Goal: Transaction & Acquisition: Purchase product/service

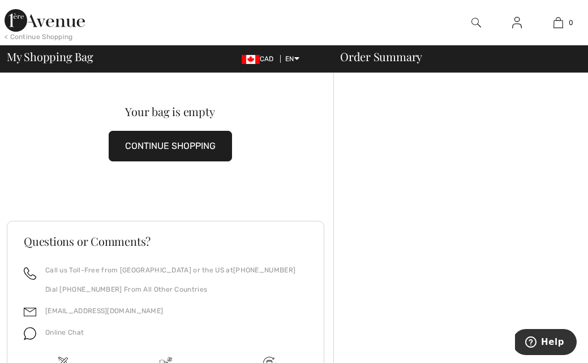
click at [55, 36] on div "< Continue Shopping" at bounding box center [39, 37] width 68 height 10
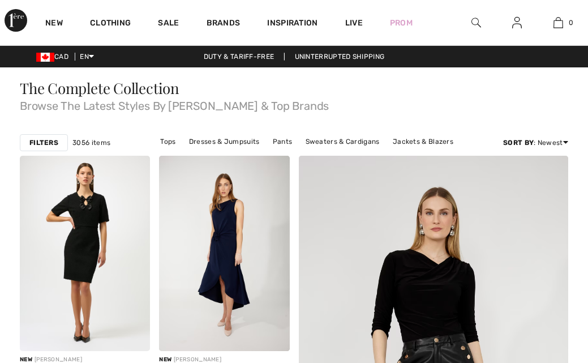
checkbox input "true"
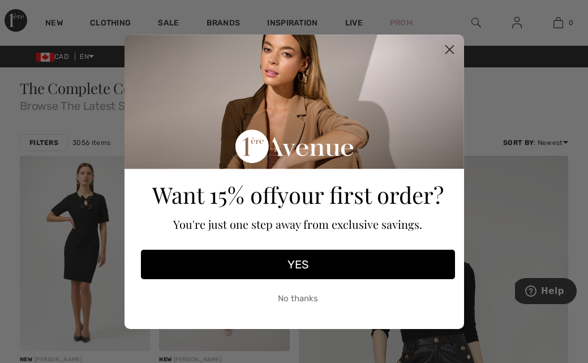
click at [449, 50] on circle "Close dialog" at bounding box center [449, 49] width 19 height 19
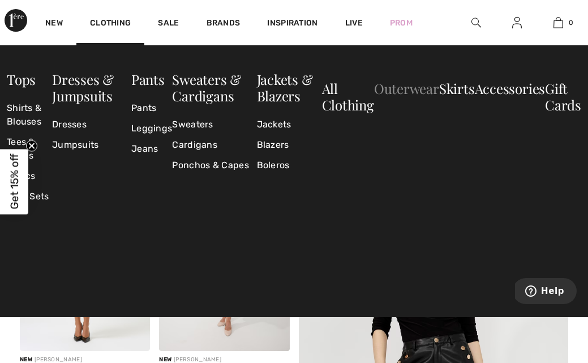
click at [402, 90] on link "Outerwear" at bounding box center [406, 88] width 65 height 18
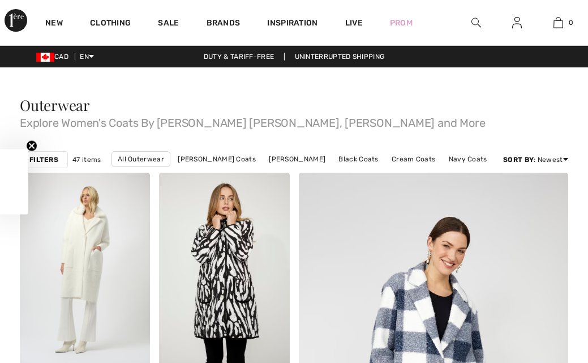
checkbox input "true"
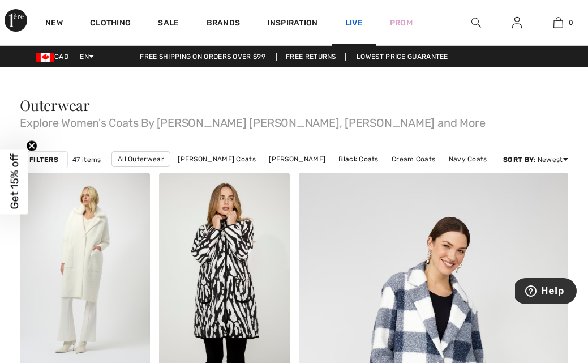
click at [352, 21] on link "Live" at bounding box center [354, 23] width 18 height 12
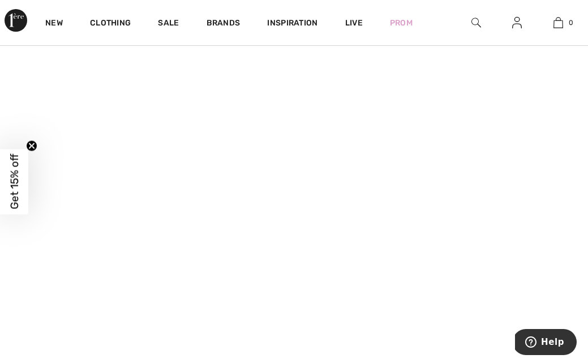
scroll to position [233, 0]
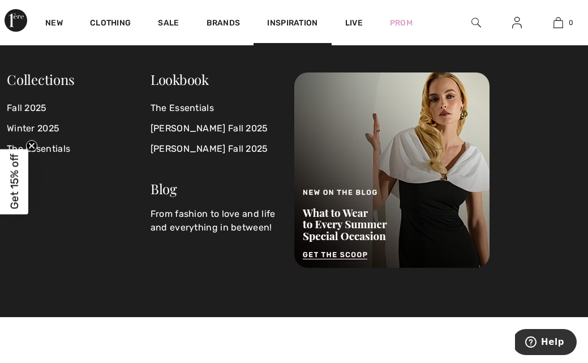
click at [294, 17] on div "Inspiration" at bounding box center [292, 22] width 78 height 45
click at [292, 21] on span "Inspiration" at bounding box center [292, 24] width 50 height 12
click at [217, 130] on link "[PERSON_NAME] Fall 2025" at bounding box center [215, 128] width 130 height 20
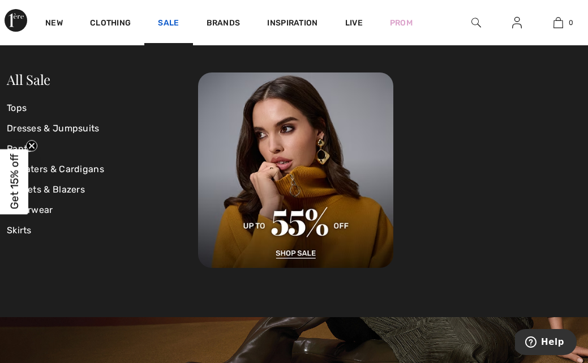
click at [171, 24] on link "Sale" at bounding box center [168, 24] width 21 height 12
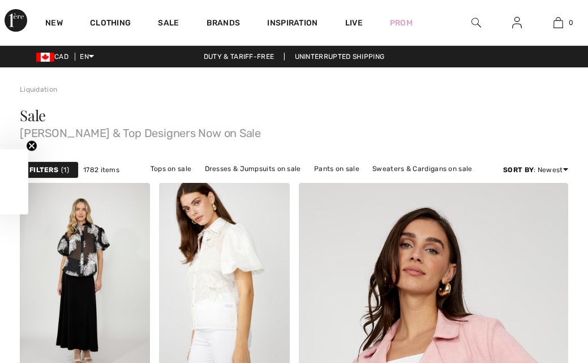
checkbox input "true"
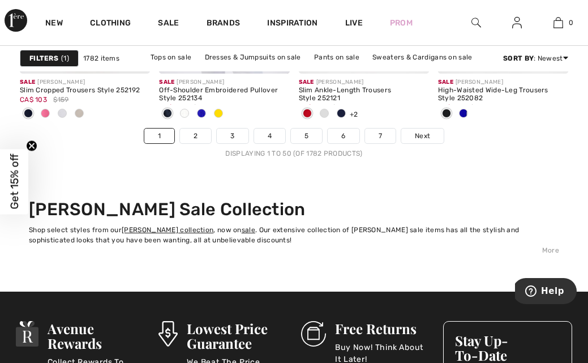
scroll to position [3998, 0]
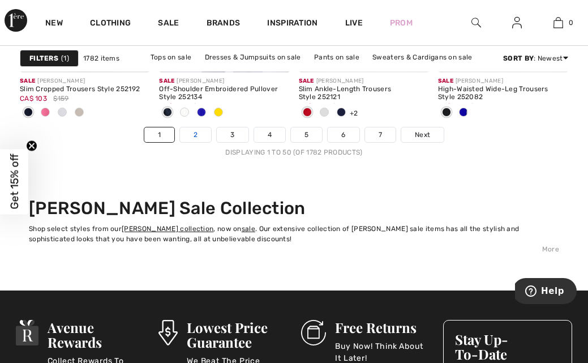
click at [200, 133] on link "2" at bounding box center [195, 134] width 31 height 15
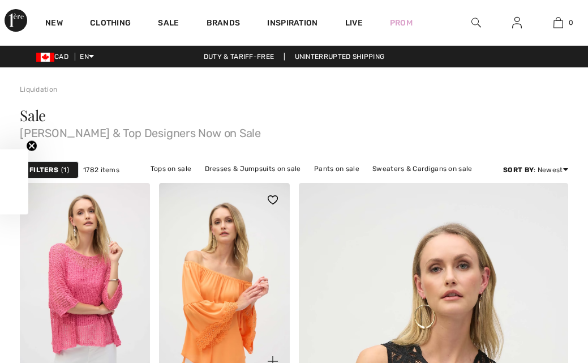
checkbox input "true"
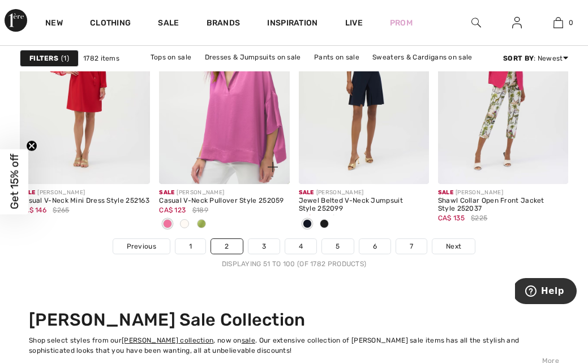
scroll to position [3887, 0]
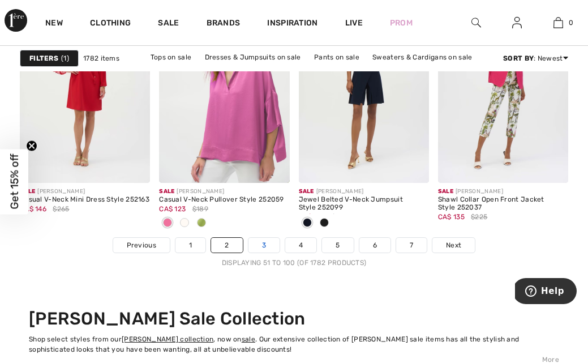
click at [265, 246] on link "3" at bounding box center [263, 245] width 31 height 15
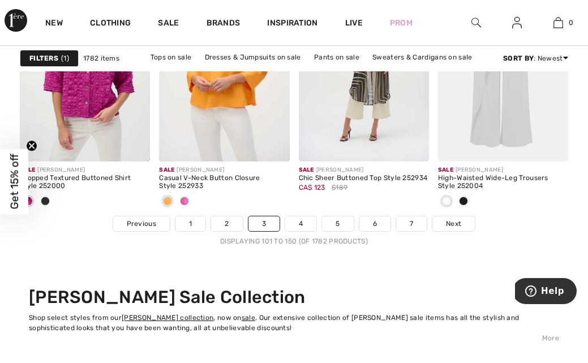
scroll to position [3911, 0]
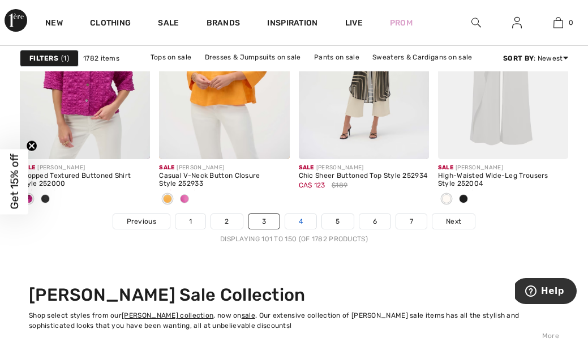
click at [305, 222] on link "4" at bounding box center [300, 221] width 31 height 15
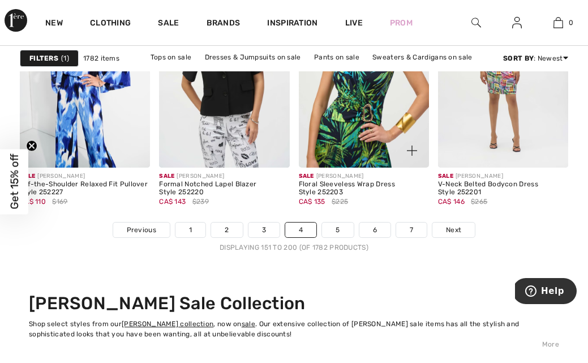
scroll to position [3903, 0]
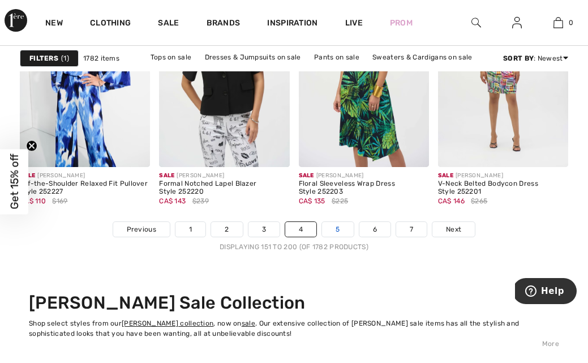
click at [339, 229] on link "5" at bounding box center [337, 229] width 31 height 15
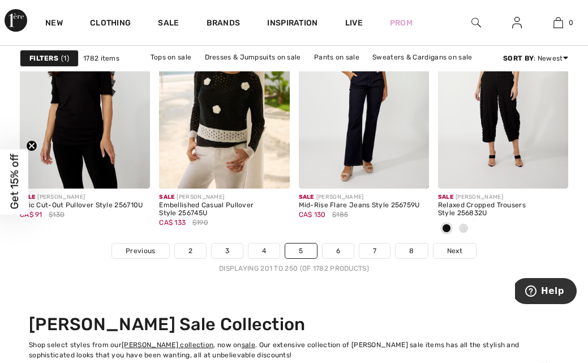
scroll to position [3891, 0]
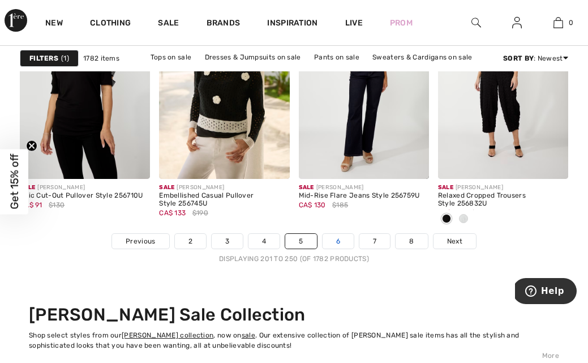
click at [339, 245] on link "6" at bounding box center [337, 241] width 31 height 15
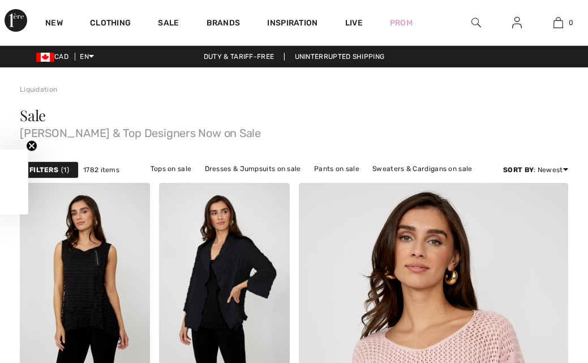
checkbox input "true"
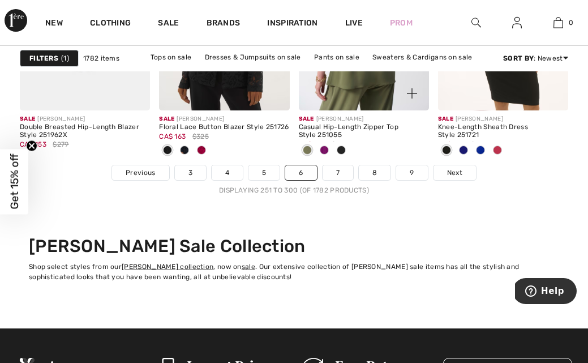
scroll to position [3963, 0]
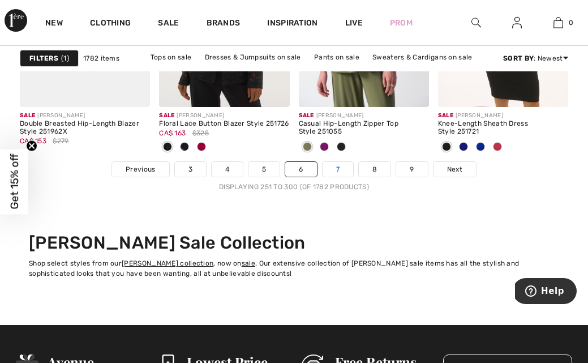
click at [338, 169] on link "7" at bounding box center [337, 169] width 31 height 15
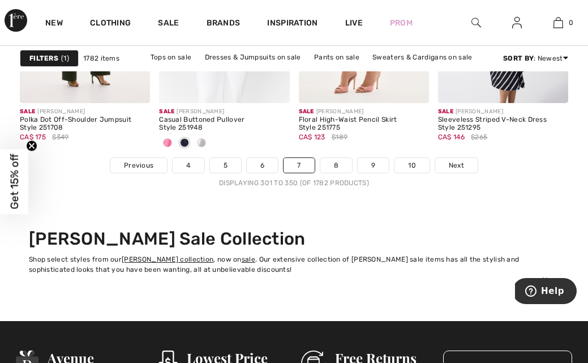
scroll to position [3962, 0]
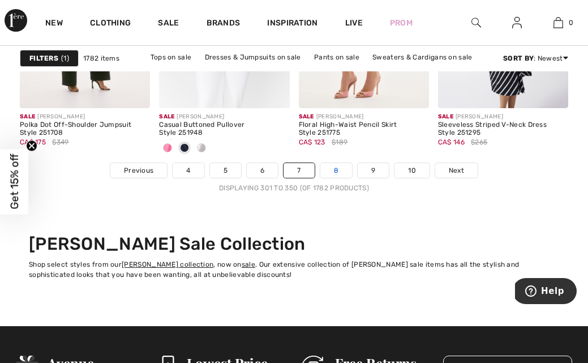
click at [335, 169] on link "8" at bounding box center [336, 170] width 32 height 15
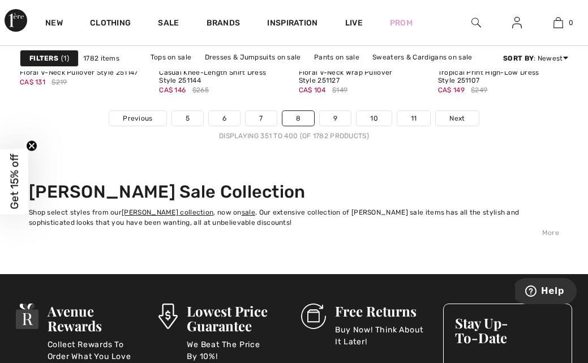
scroll to position [4015, 0]
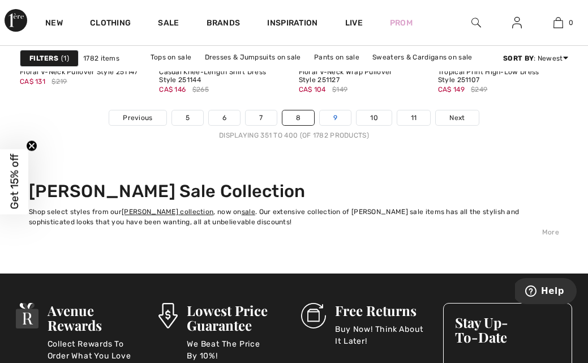
click at [336, 115] on link "9" at bounding box center [335, 117] width 31 height 15
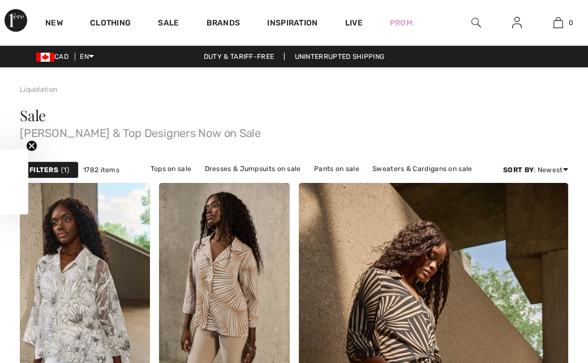
checkbox input "true"
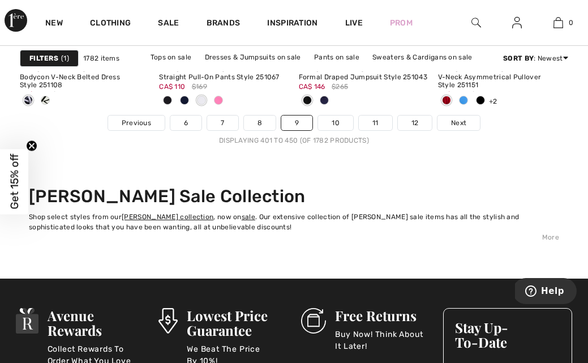
scroll to position [4010, 0]
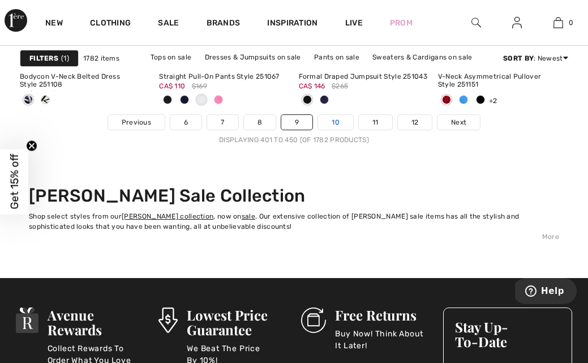
click at [338, 128] on link "10" at bounding box center [335, 122] width 35 height 15
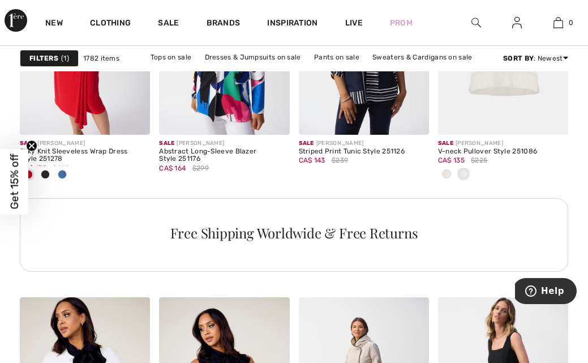
scroll to position [1022, 0]
